Goal: Information Seeking & Learning: Find specific fact

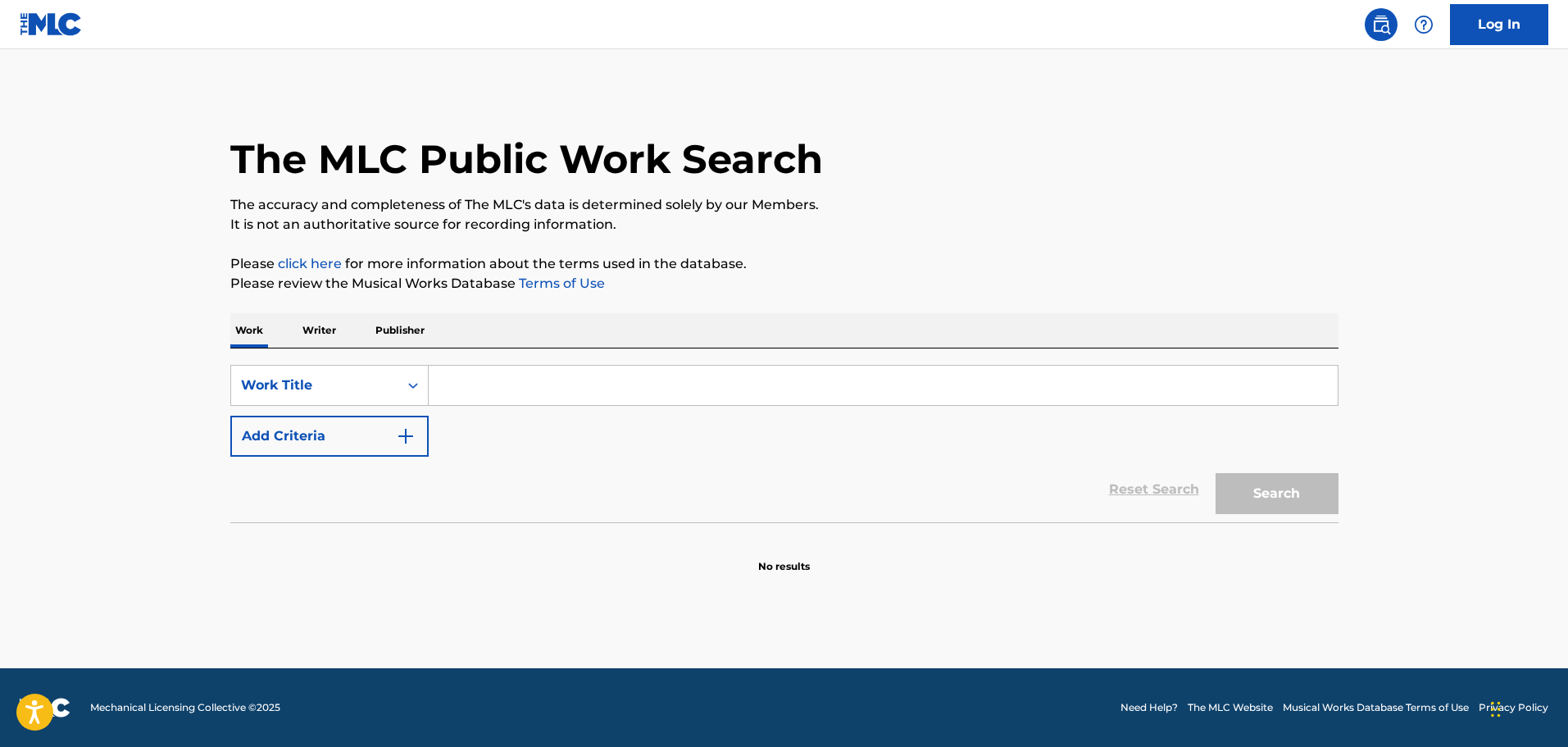
click at [489, 392] on input "Search Form" at bounding box center [883, 385] width 909 height 39
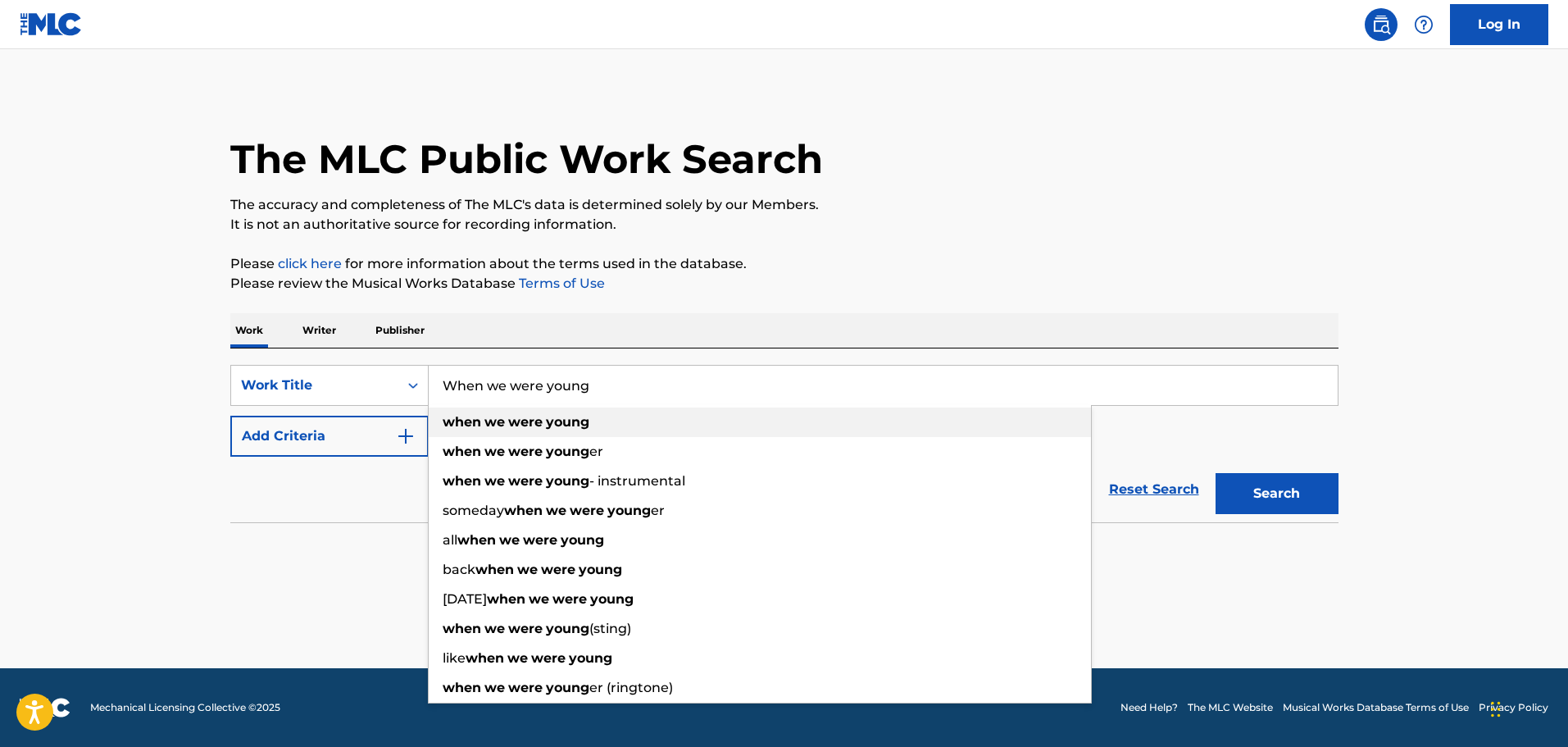
type input "When we were young"
click at [554, 417] on strong "young" at bounding box center [567, 421] width 43 height 16
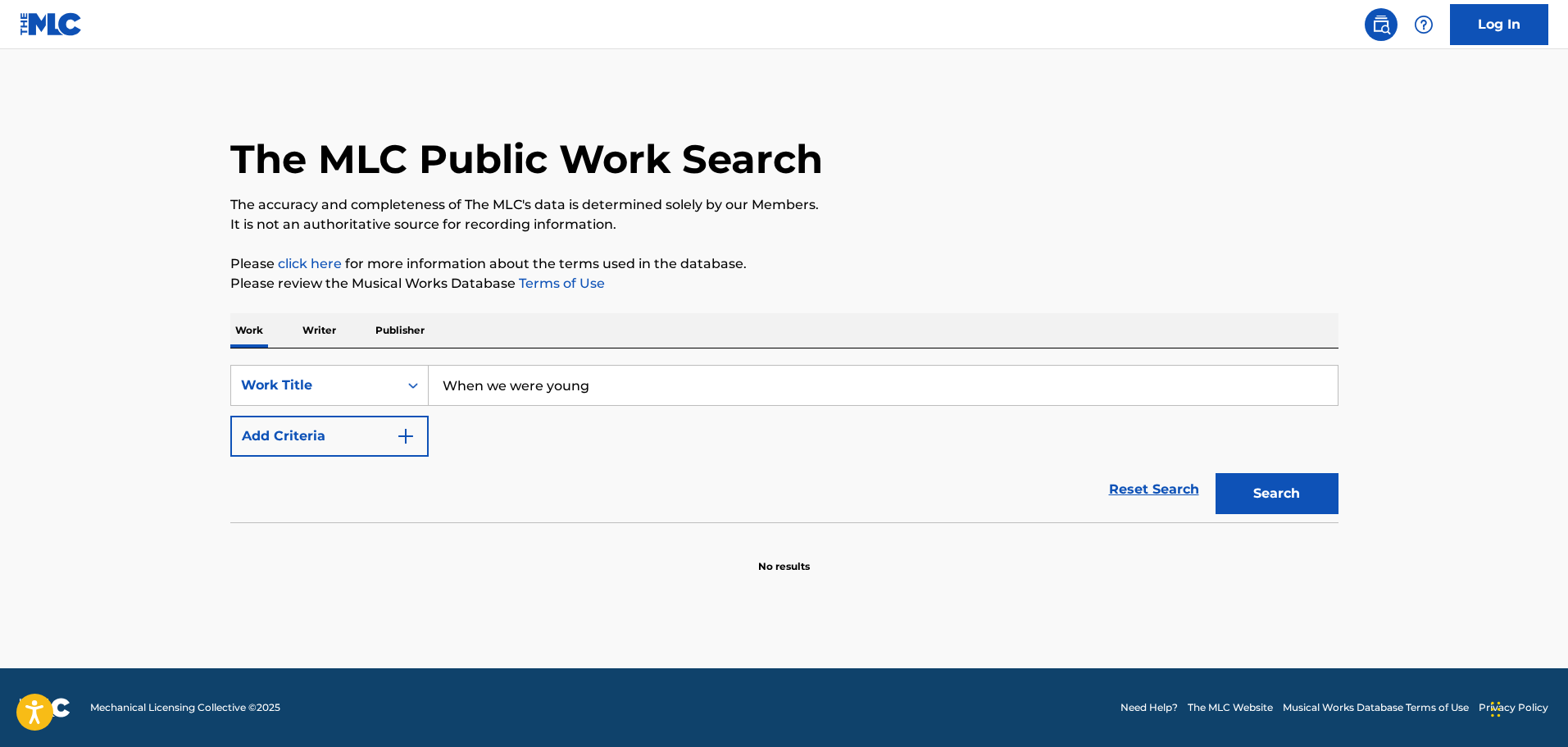
click at [349, 437] on button "Add Criteria" at bounding box center [330, 436] width 198 height 41
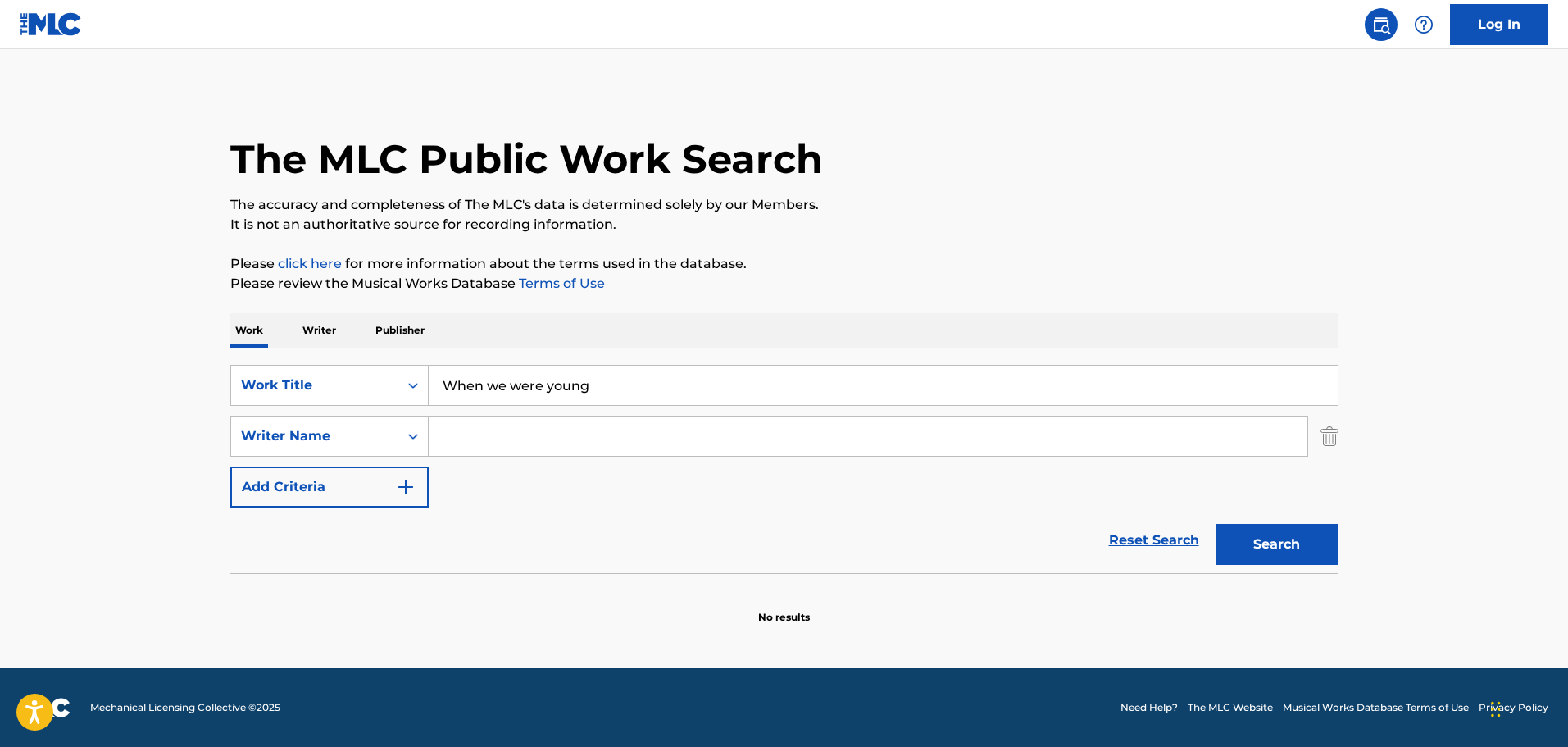
click at [485, 443] on input "Search Form" at bounding box center [868, 436] width 879 height 39
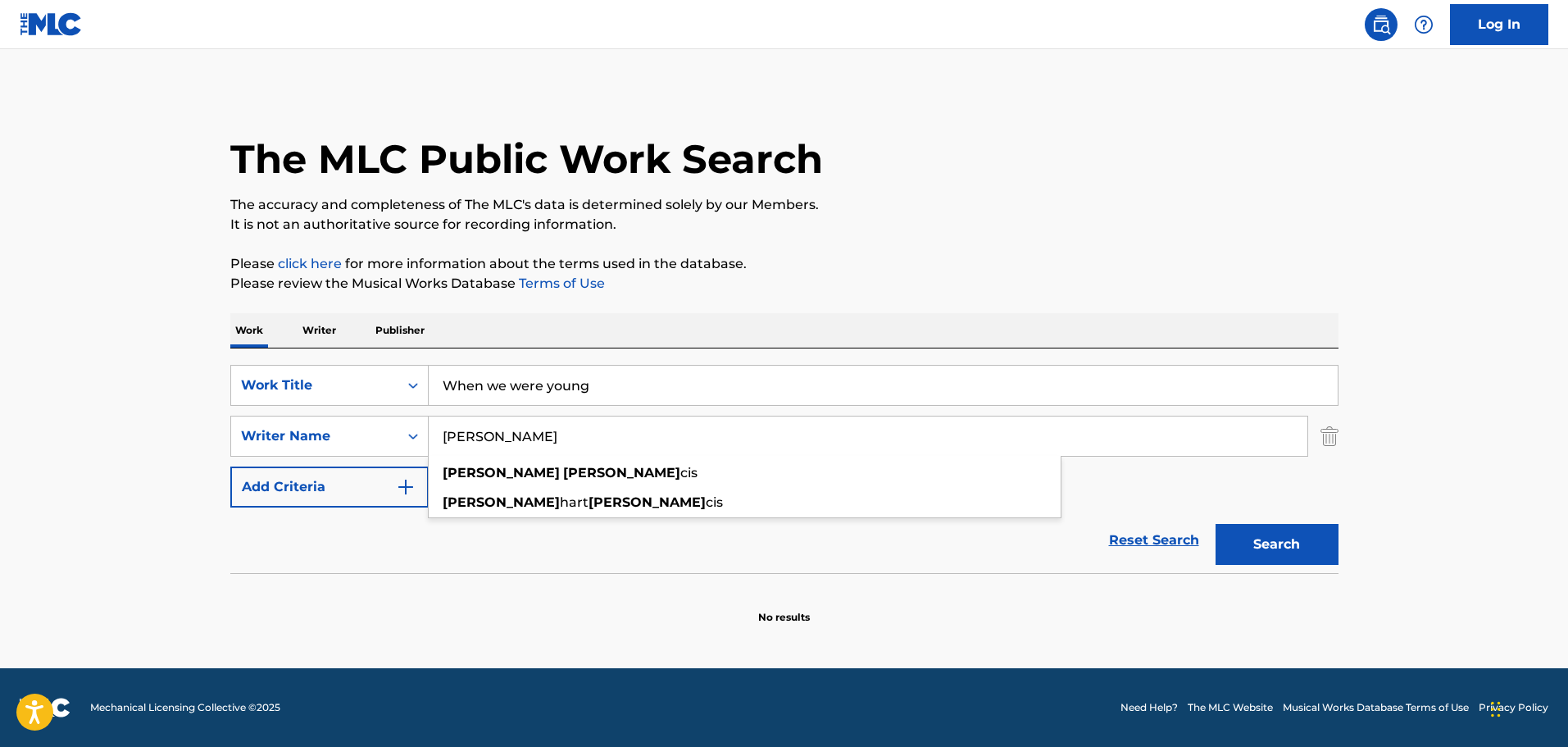
click at [467, 436] on input "[PERSON_NAME]" at bounding box center [868, 436] width 879 height 39
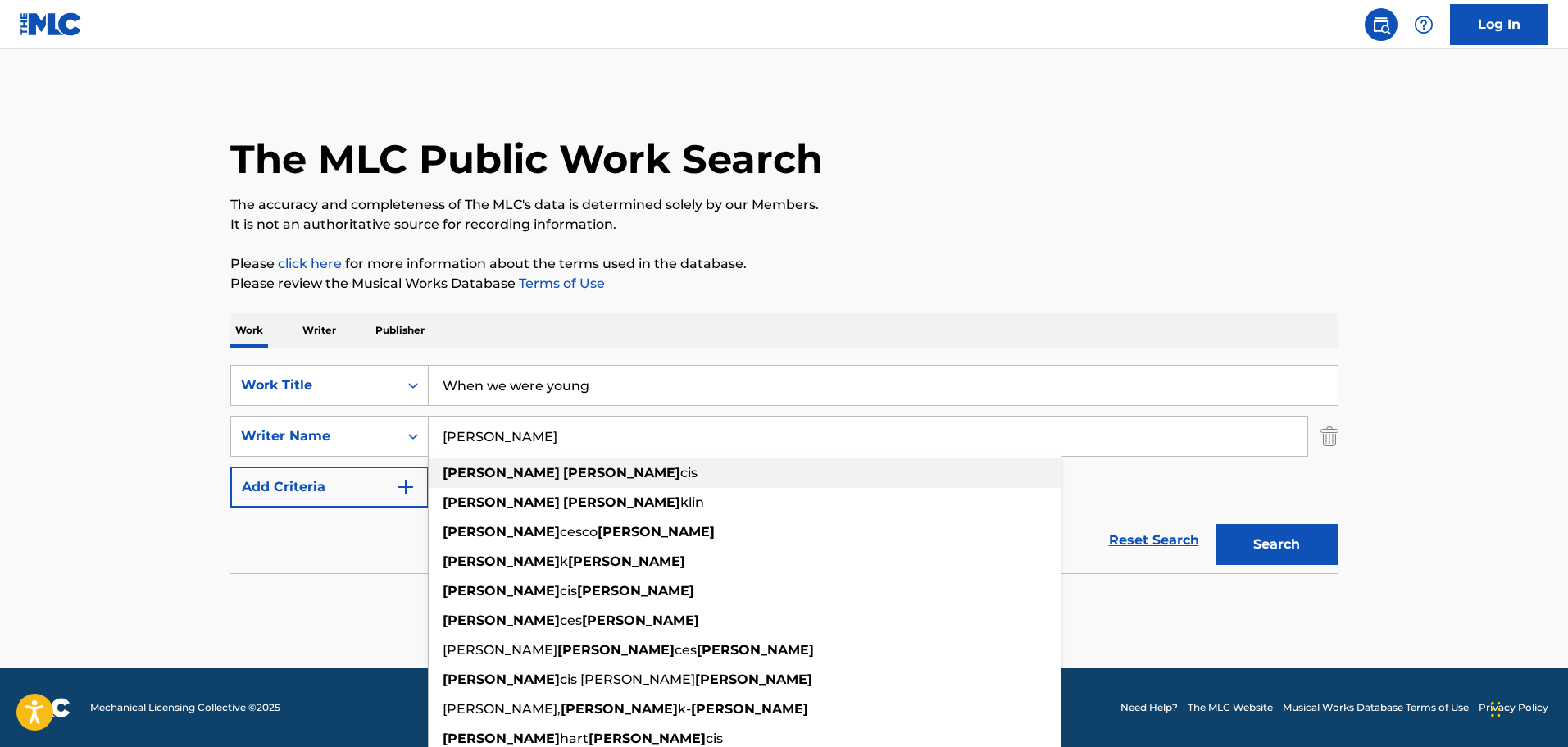
click at [560, 476] on span "Search Form" at bounding box center [562, 472] width 3 height 16
type input "[PERSON_NAME]"
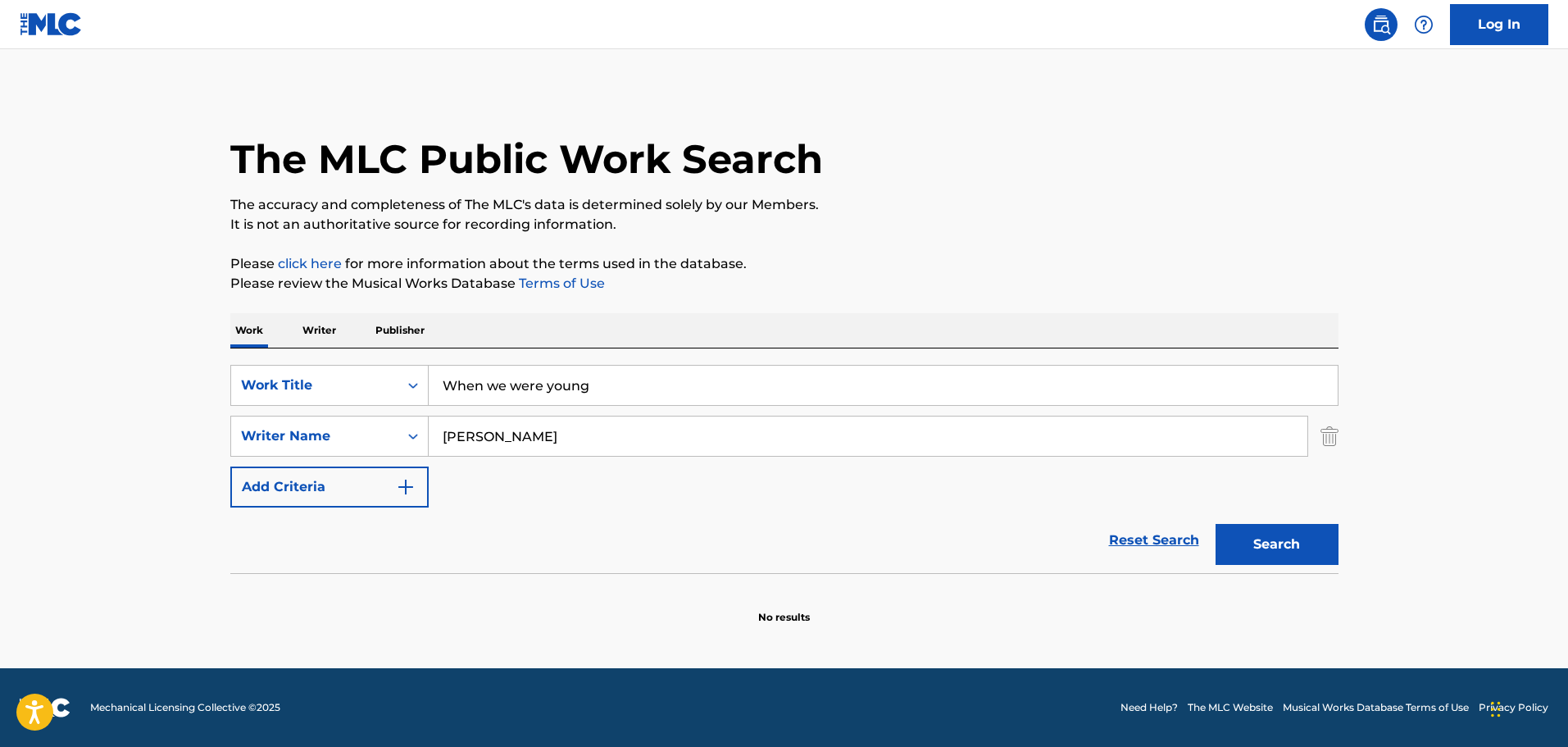
click at [1248, 548] on button "Search" at bounding box center [1277, 544] width 123 height 41
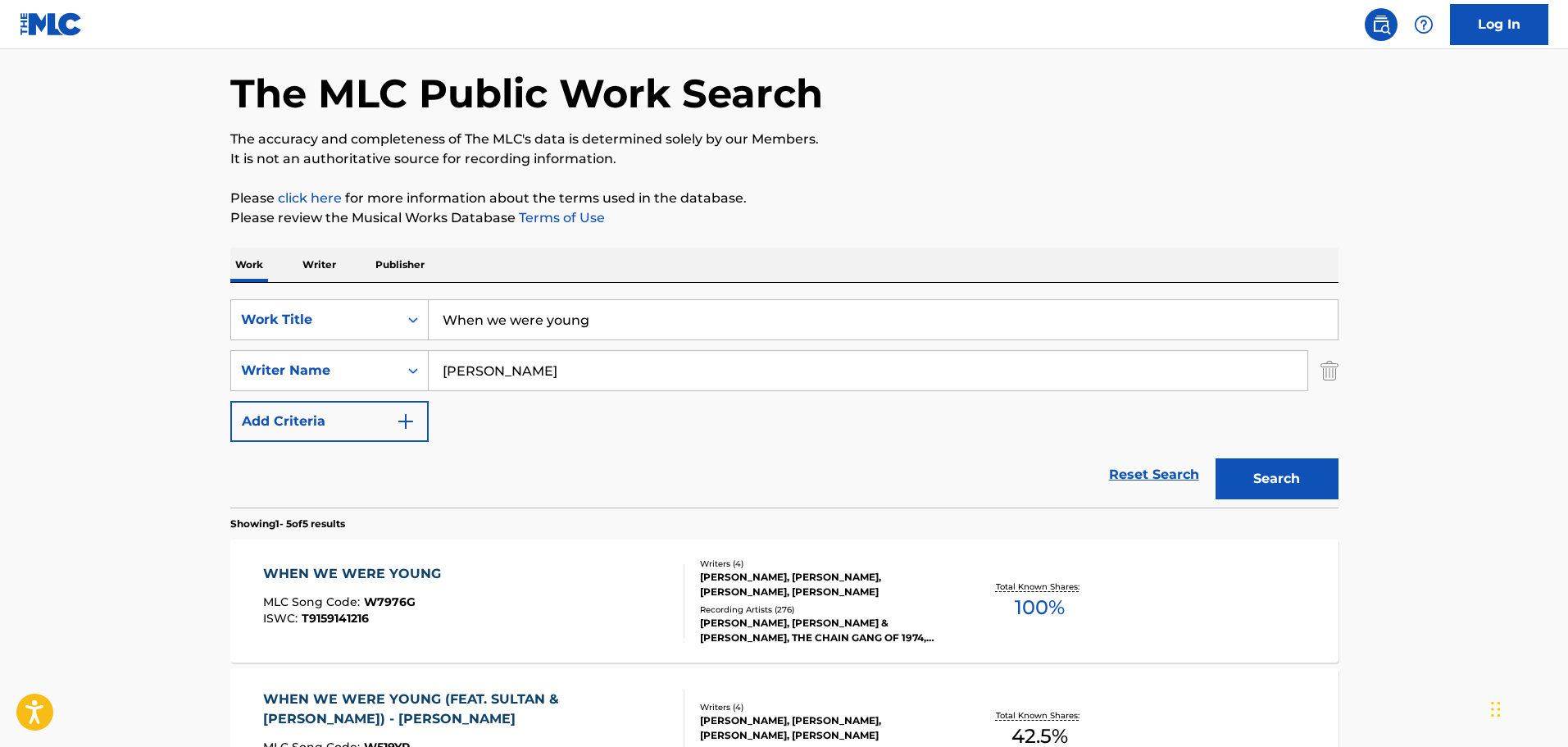
scroll to position [246, 0]
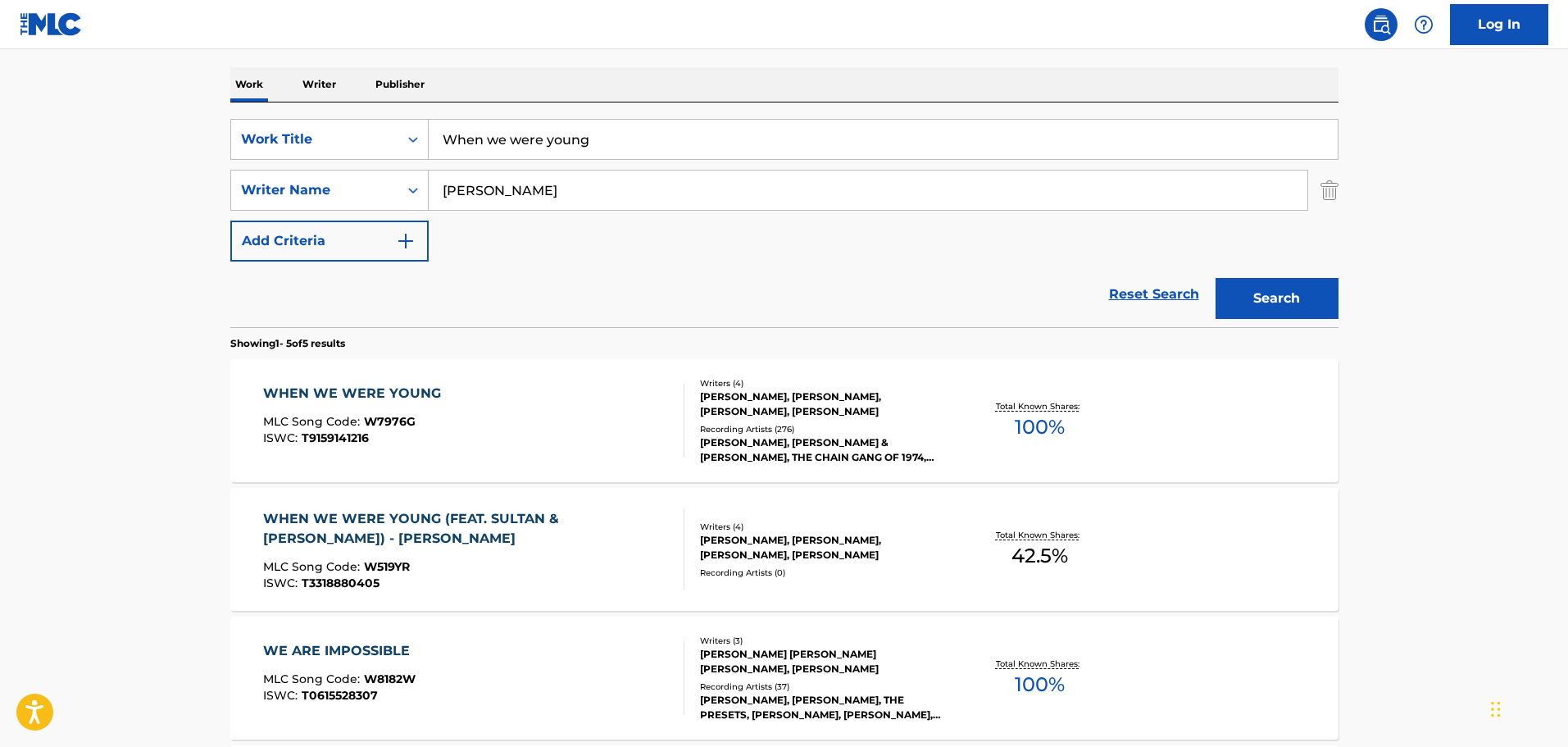
click at [400, 386] on div "WHEN WE WERE YOUNG" at bounding box center [356, 394] width 186 height 20
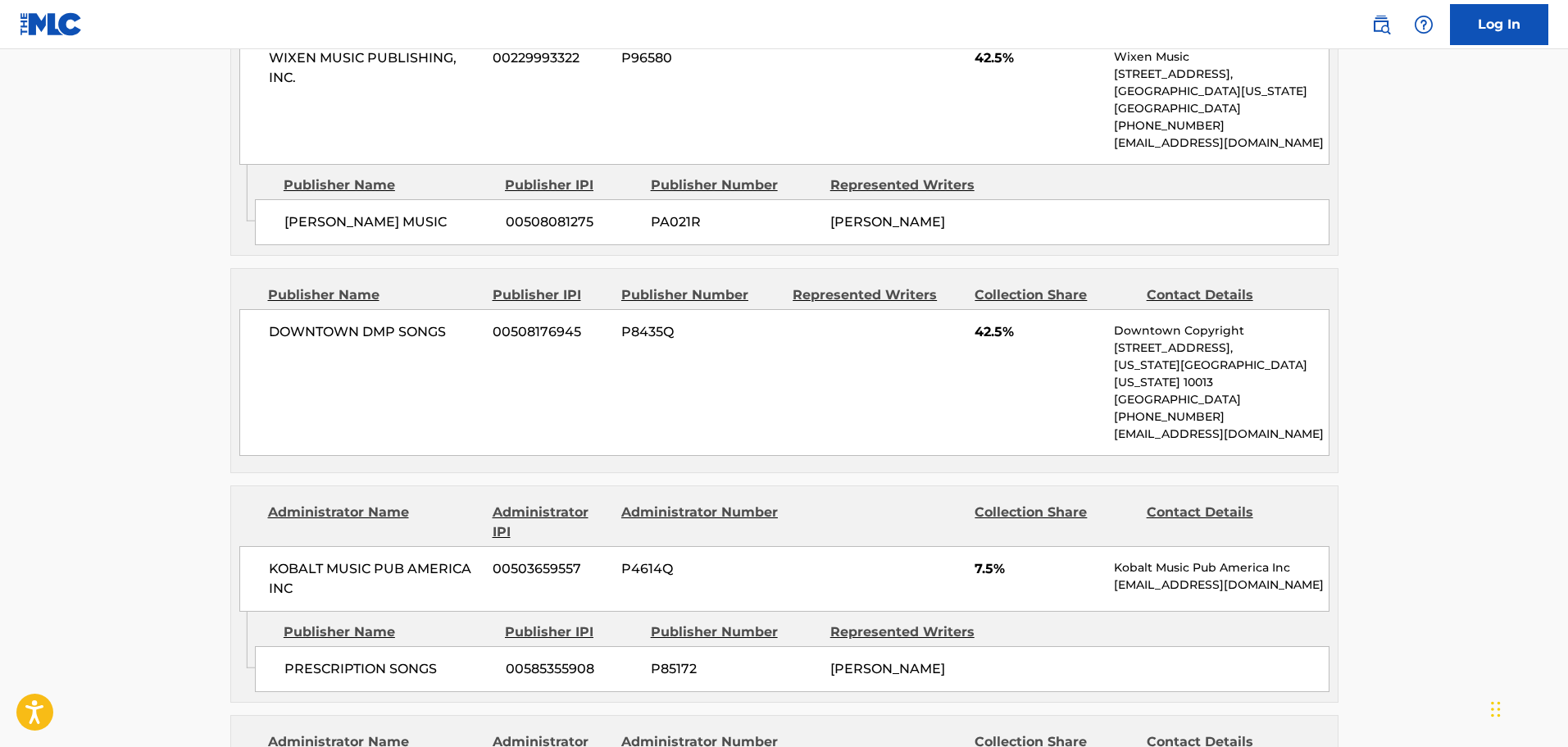
scroll to position [832, 0]
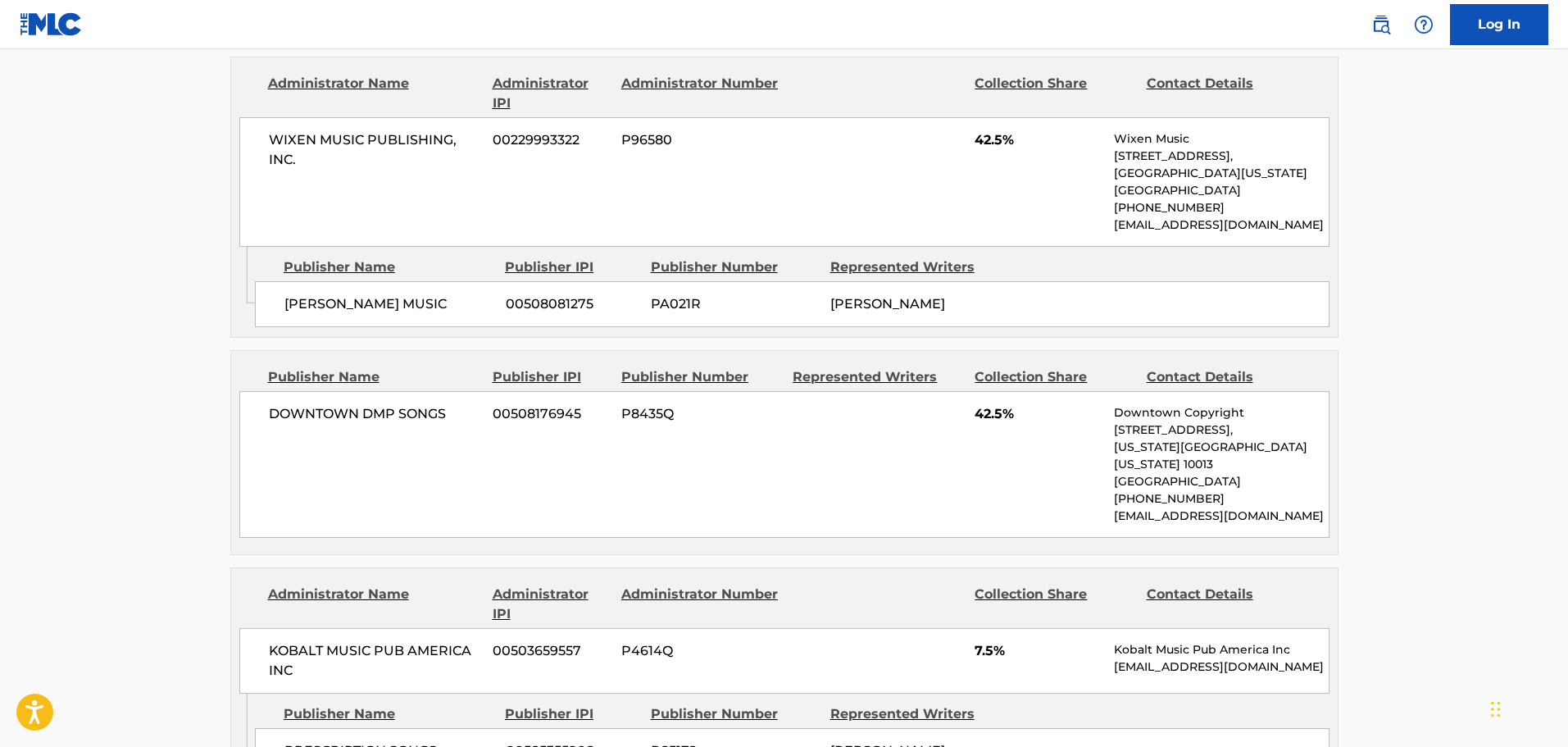
drag, startPoint x: 915, startPoint y: 316, endPoint x: 830, endPoint y: 303, distance: 86.0
click at [831, 303] on div "[PERSON_NAME]" at bounding box center [914, 304] width 167 height 20
copy span "[PERSON_NAME]"
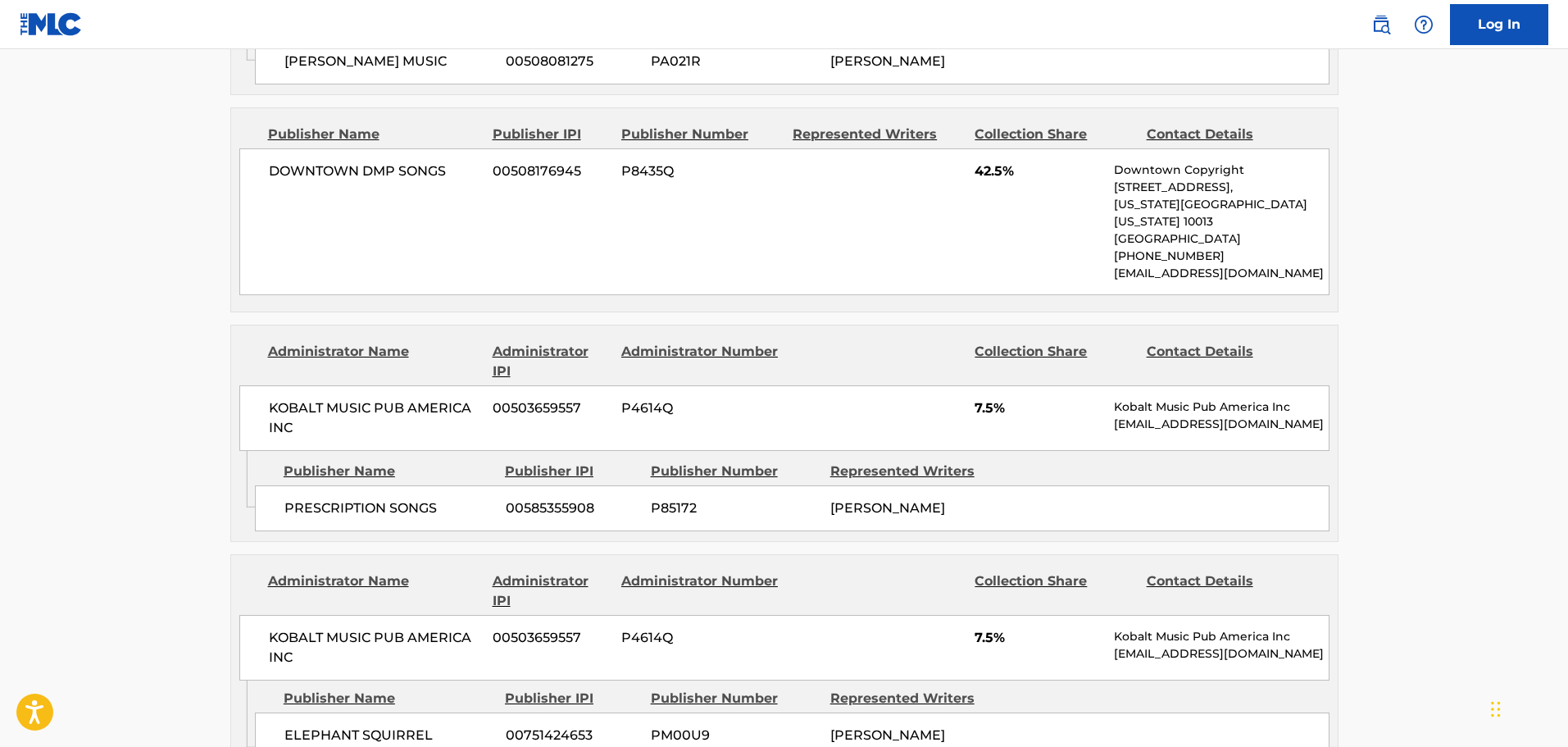
scroll to position [1078, 0]
